Goal: Complete application form

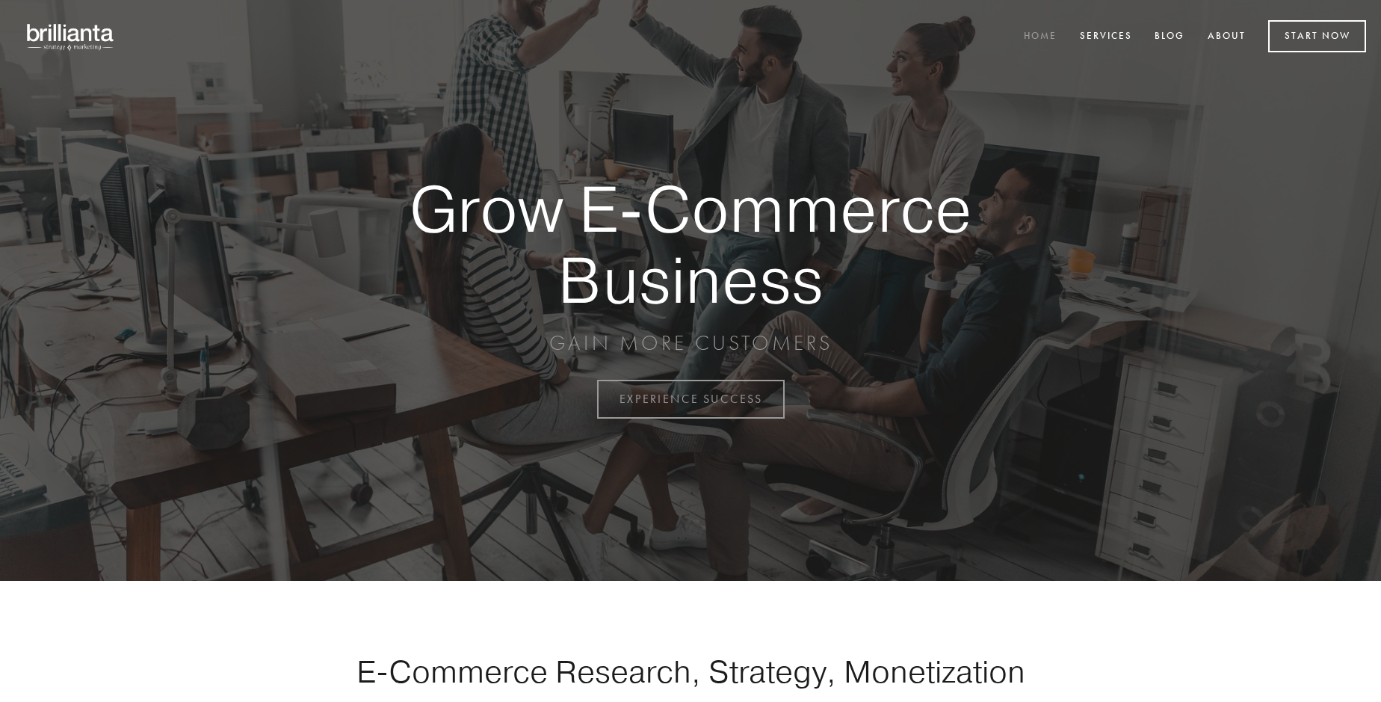
scroll to position [3918, 0]
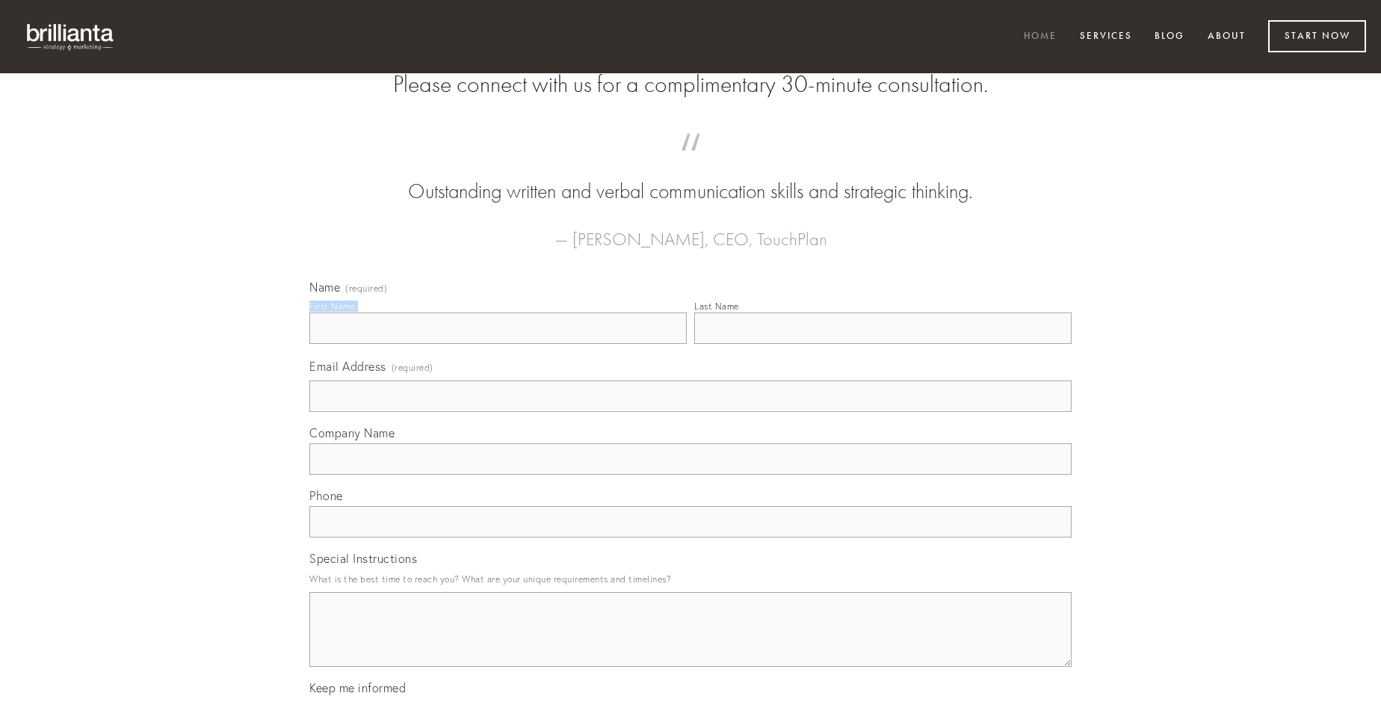
type input "[PERSON_NAME]"
click at [883, 344] on input "Last Name" at bounding box center [882, 327] width 377 height 31
type input "[PERSON_NAME]"
click at [691, 412] on input "Email Address (required)" at bounding box center [690, 395] width 762 height 31
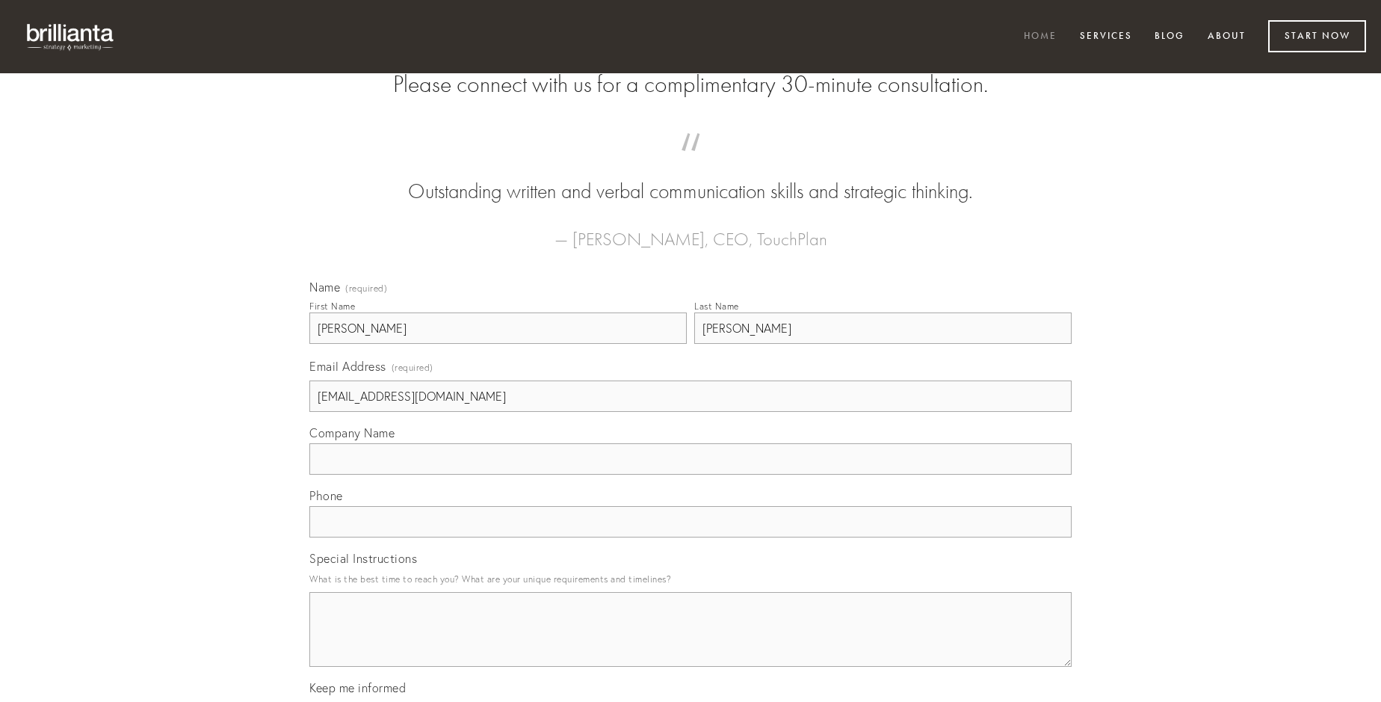
type input "[EMAIL_ADDRESS][DOMAIN_NAME]"
click at [691, 475] on input "Company Name" at bounding box center [690, 458] width 762 height 31
type input "tametsi"
click at [691, 537] on input "text" at bounding box center [690, 521] width 762 height 31
click at [691, 643] on textarea "Special Instructions" at bounding box center [690, 629] width 762 height 75
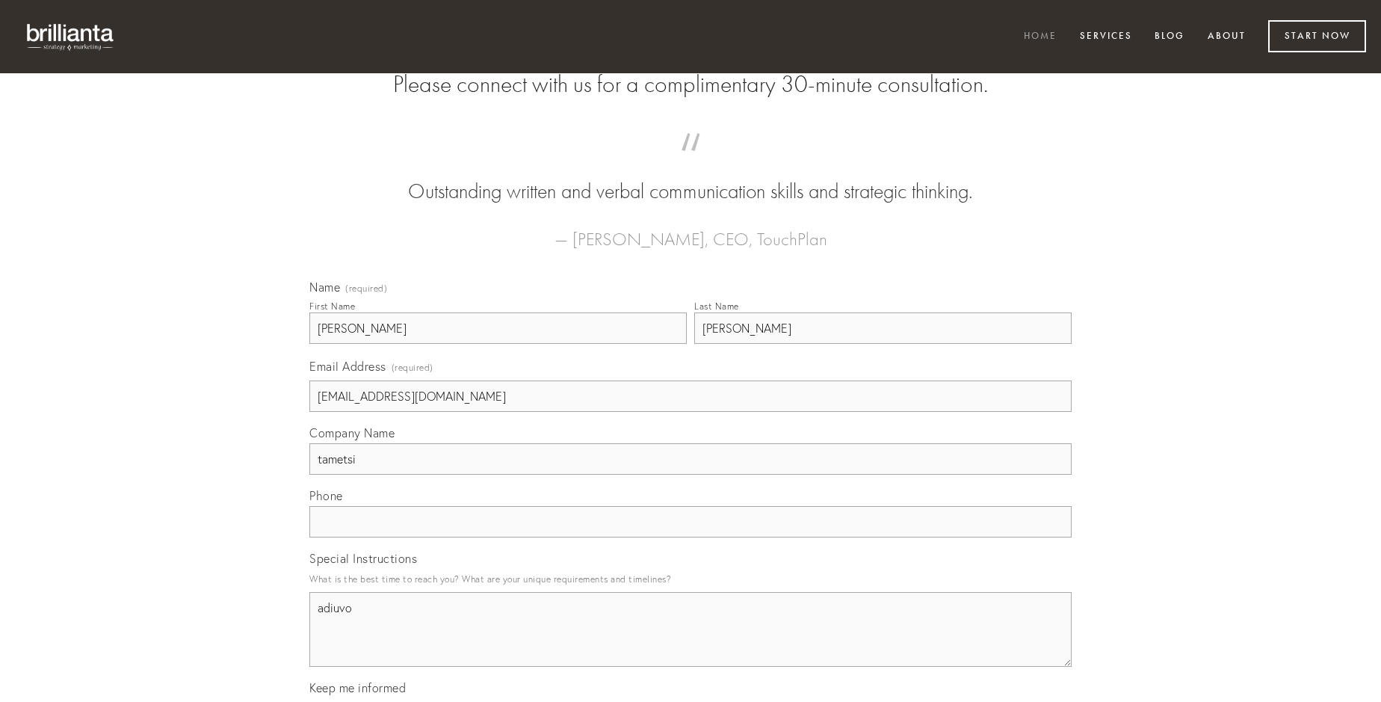
type textarea "adiuvo"
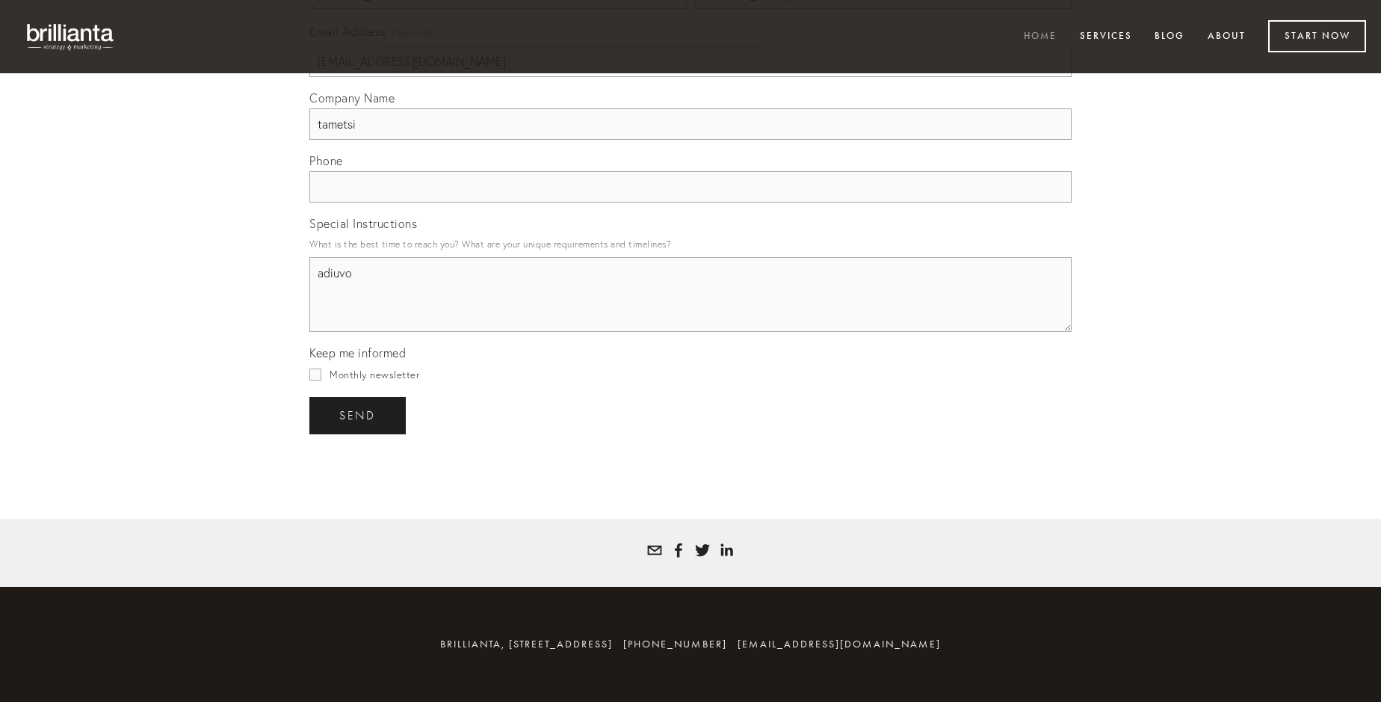
click at [359, 415] on span "send" at bounding box center [357, 415] width 37 height 13
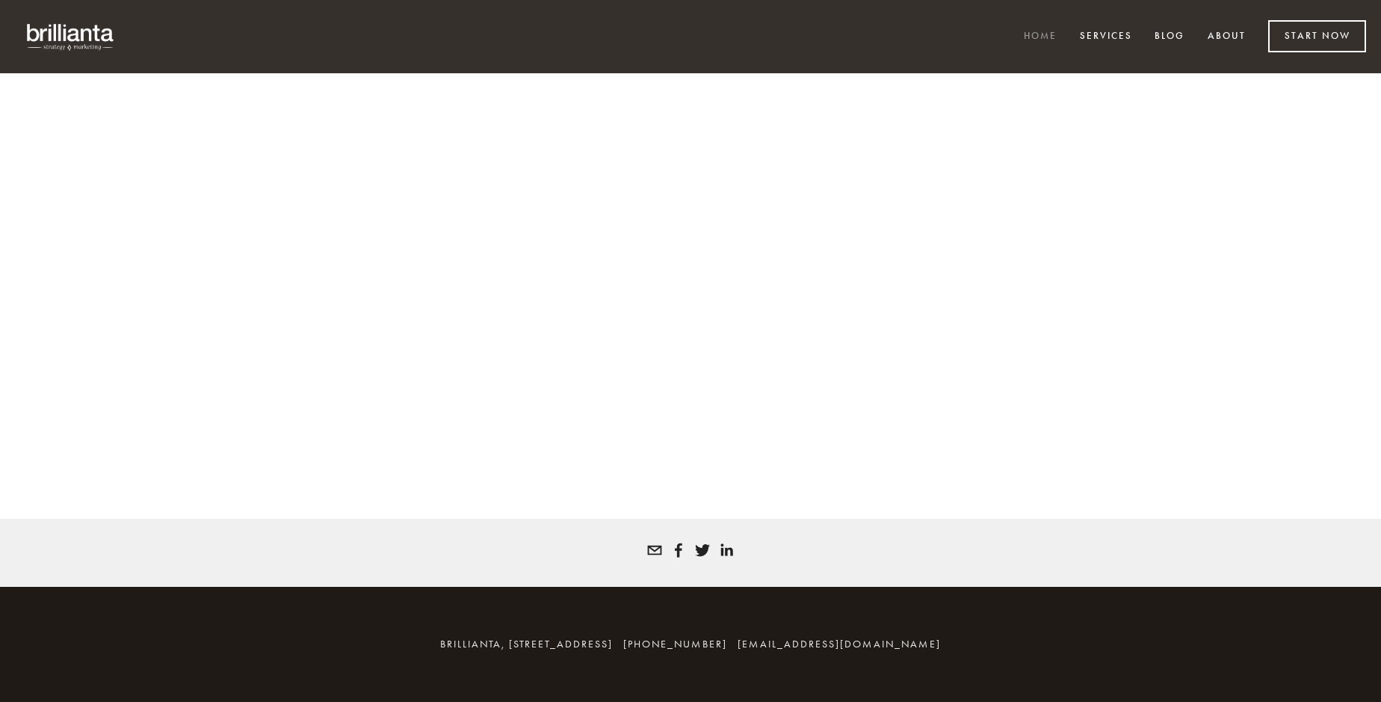
scroll to position [3898, 0]
